Goal: Information Seeking & Learning: Learn about a topic

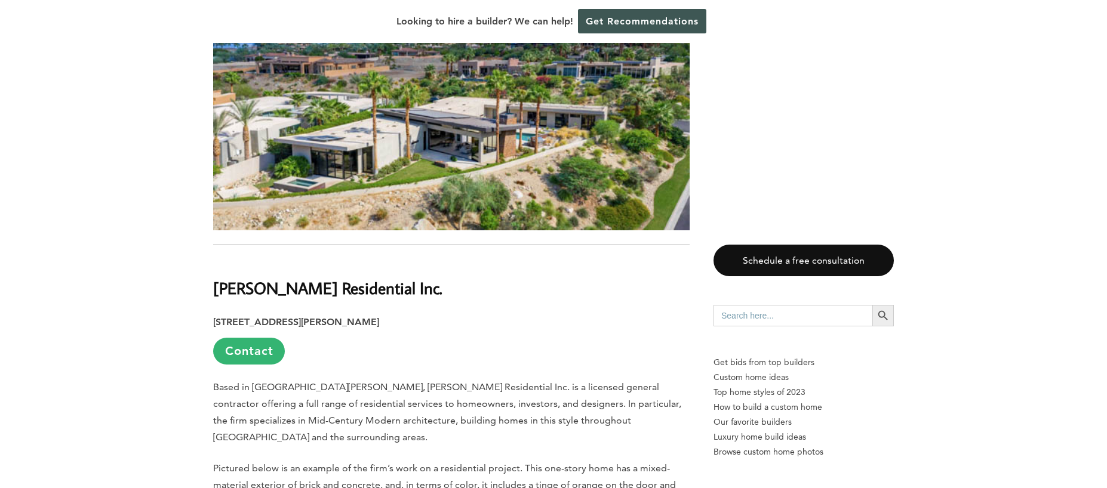
scroll to position [3880, 0]
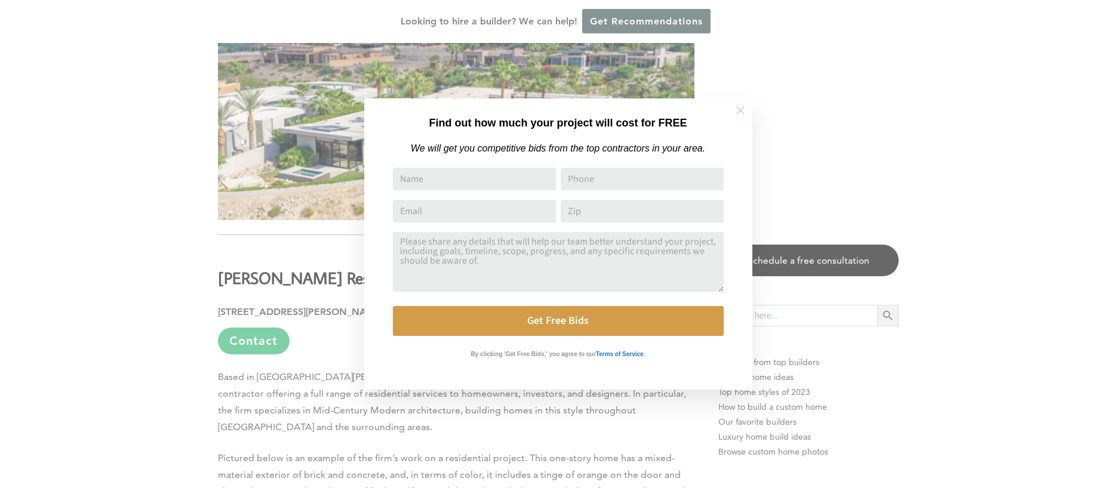
click at [736, 116] on icon at bounding box center [740, 110] width 13 height 13
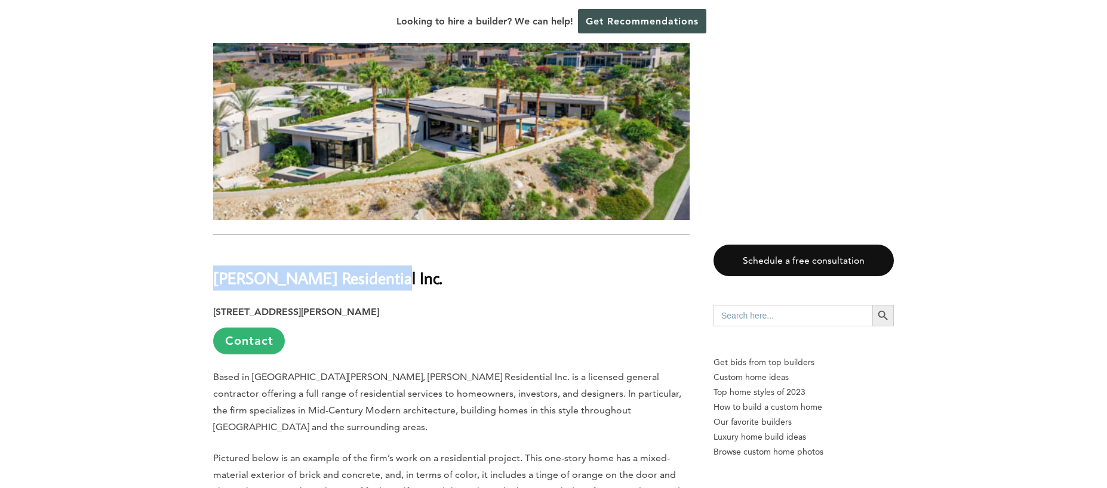
drag, startPoint x: 371, startPoint y: 162, endPoint x: 257, endPoint y: 162, distance: 114.6
copy b "[PERSON_NAME] Residential Inc."
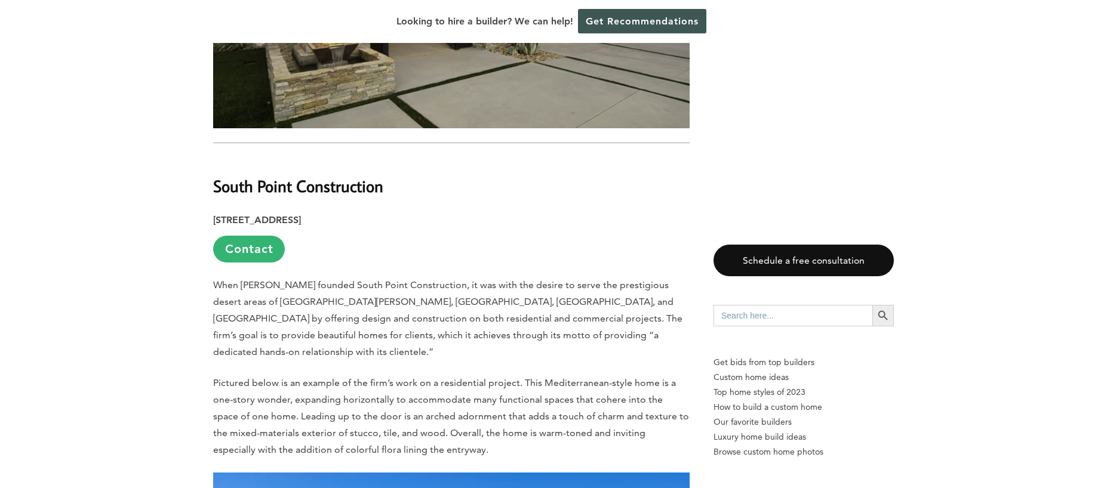
scroll to position [5074, 0]
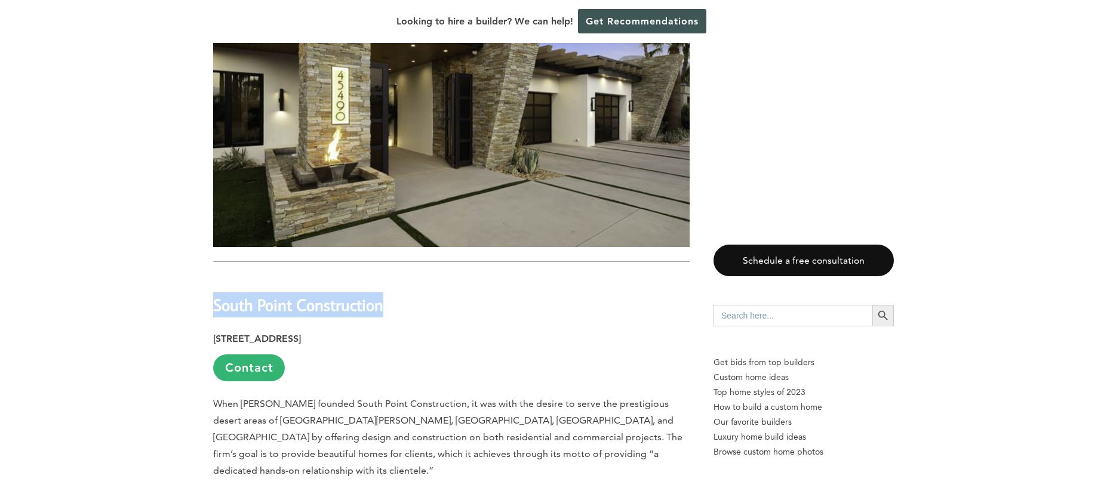
drag, startPoint x: 393, startPoint y: 158, endPoint x: 208, endPoint y: 162, distance: 184.5
copy b "South Point Construction"
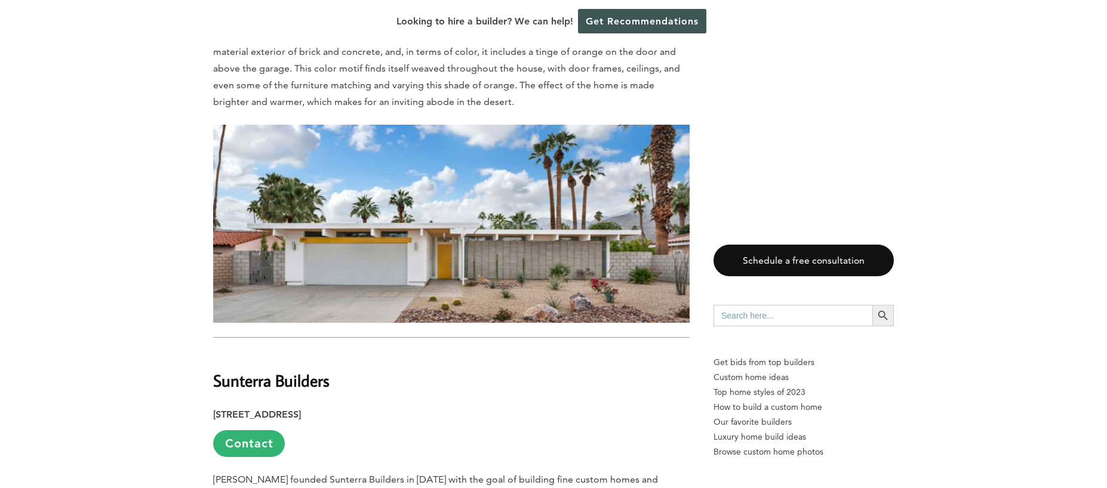
scroll to position [4119, 0]
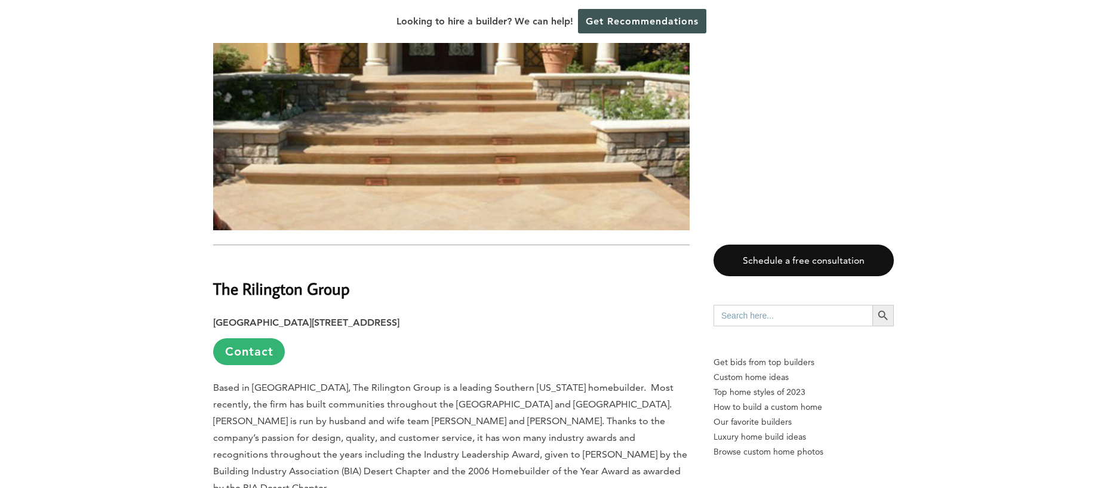
scroll to position [2865, 0]
